Goal: Task Accomplishment & Management: Manage account settings

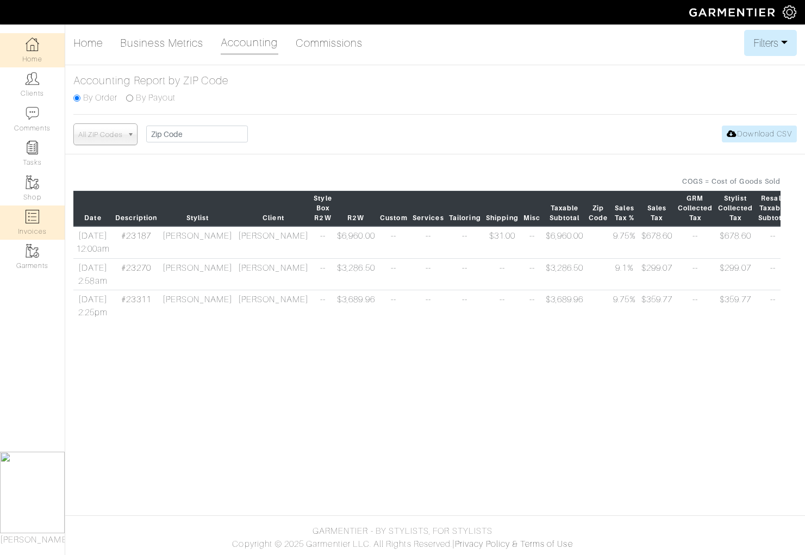
drag, startPoint x: 0, startPoint y: 0, endPoint x: 39, endPoint y: 226, distance: 229.5
click at [39, 226] on link "Invoices" at bounding box center [32, 223] width 65 height 34
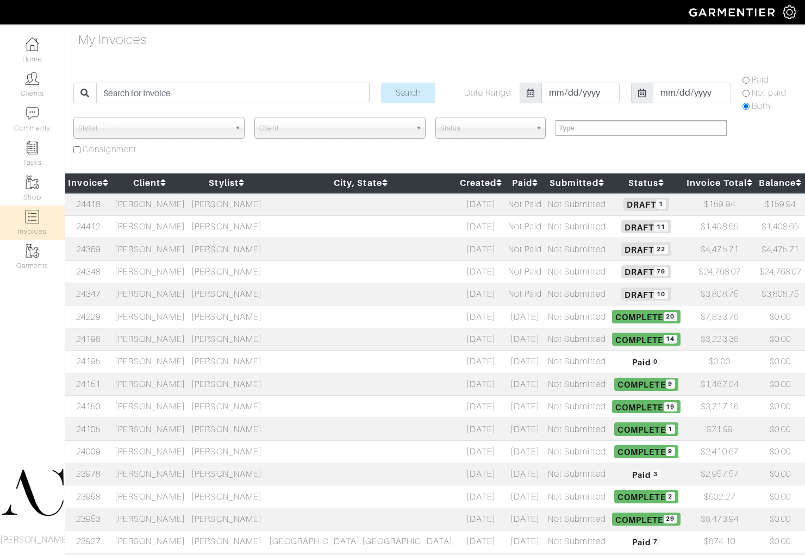
select select
click at [163, 206] on td "[PERSON_NAME]" at bounding box center [149, 204] width 77 height 23
click at [182, 248] on td "[PERSON_NAME]" at bounding box center [149, 249] width 77 height 22
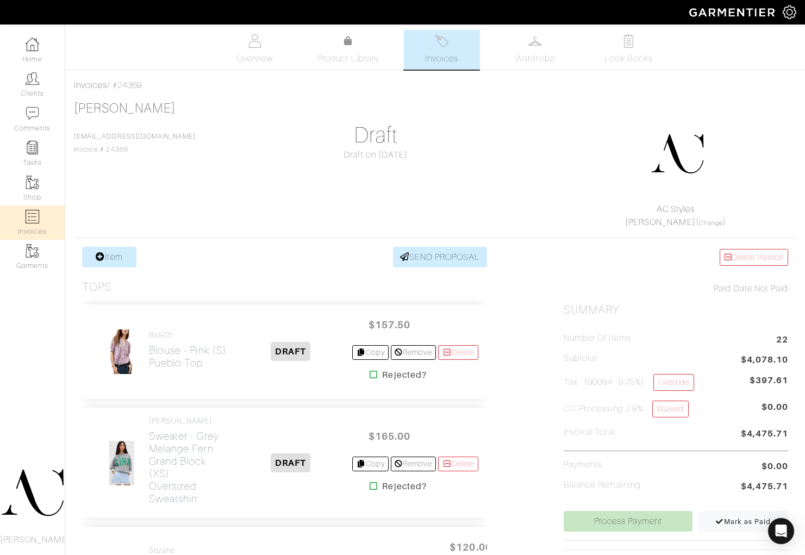
click at [32, 211] on img at bounding box center [33, 217] width 14 height 14
select select
